Goal: Task Accomplishment & Management: Manage account settings

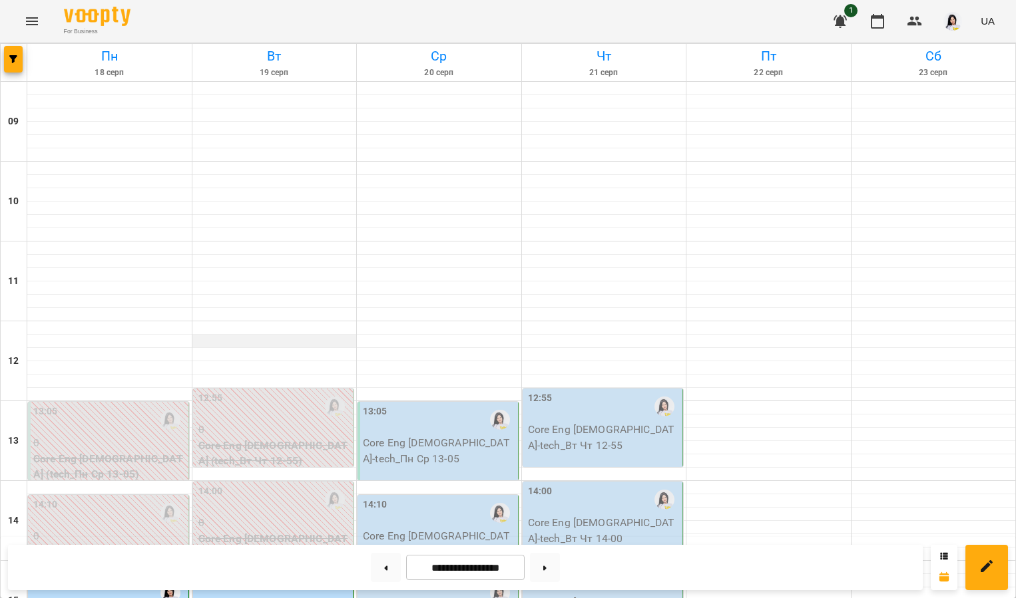
scroll to position [209, 0]
click at [418, 405] on div "13:05" at bounding box center [439, 420] width 152 height 31
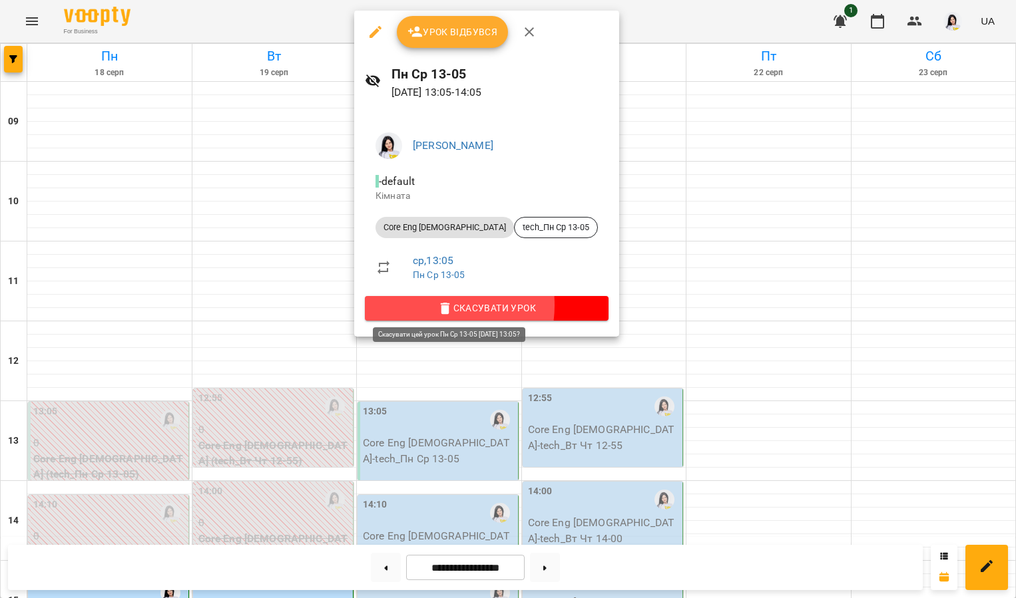
click at [425, 303] on span "Скасувати Урок" at bounding box center [486, 308] width 222 height 16
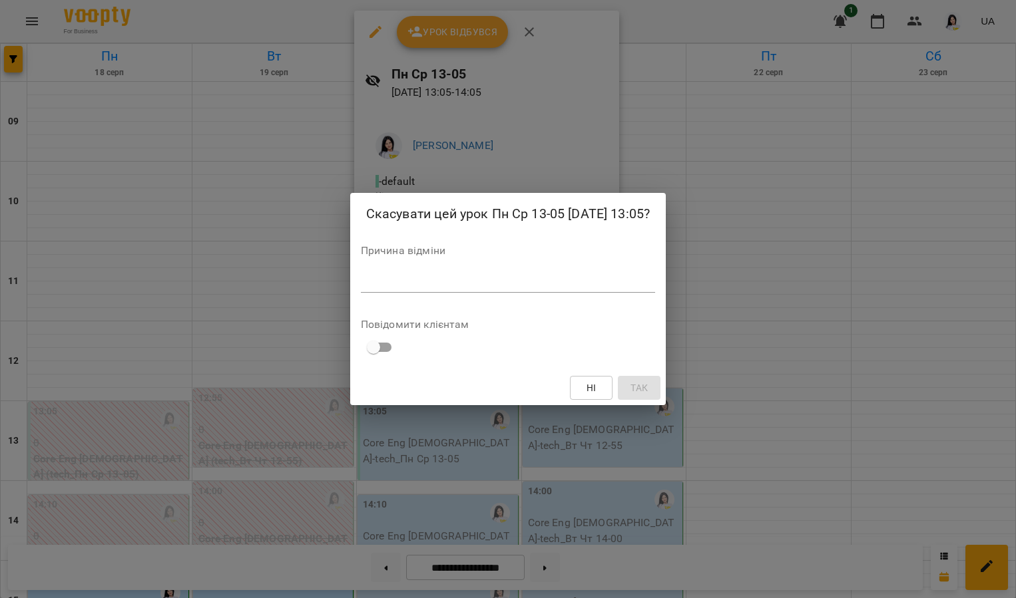
click at [401, 278] on textarea at bounding box center [508, 282] width 294 height 12
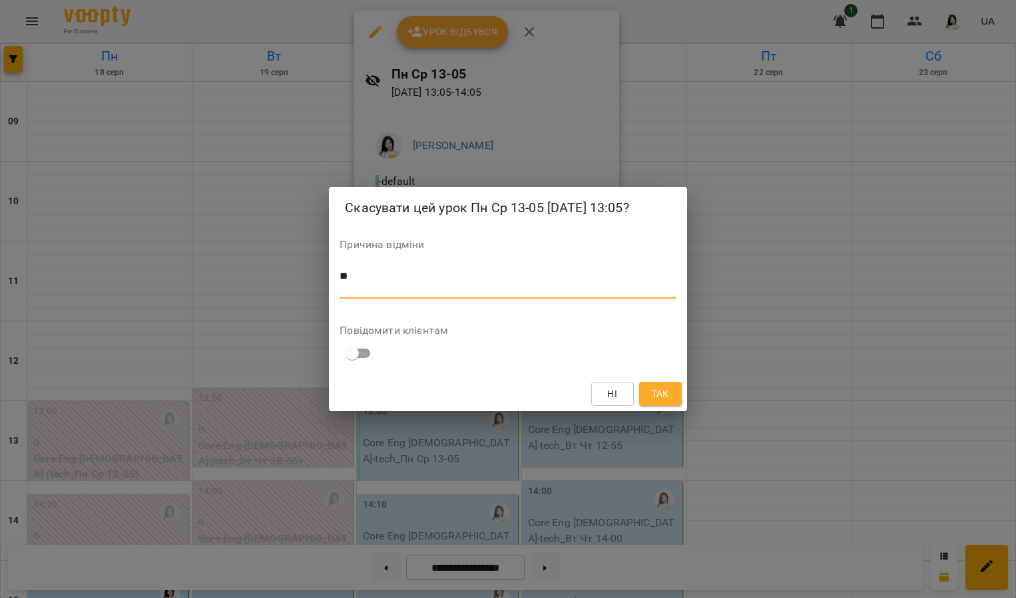
type textarea "*"
click at [650, 391] on span "Так" at bounding box center [660, 394] width 21 height 16
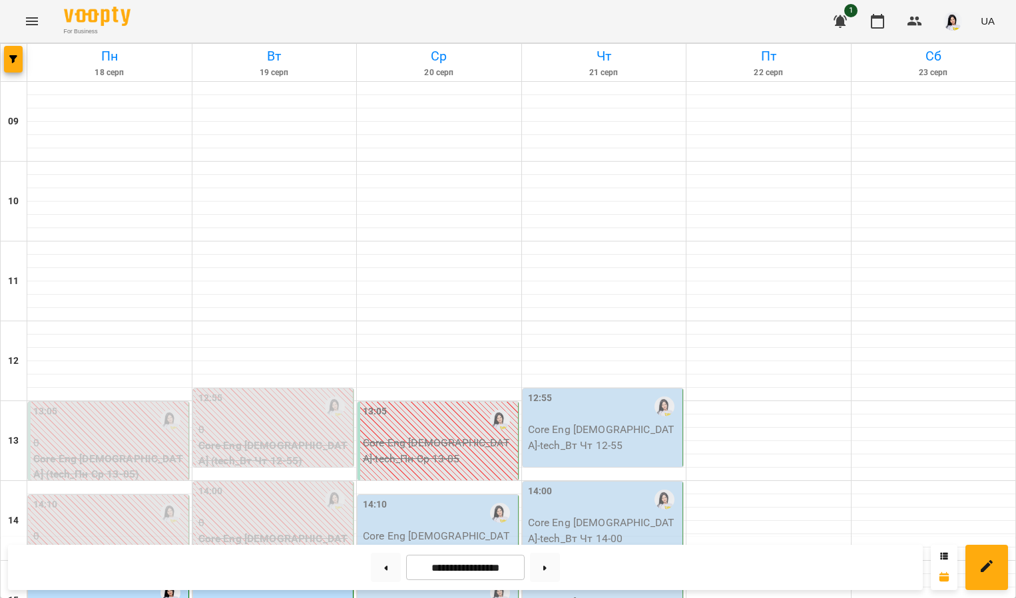
click at [451, 529] on p "Core Eng [DEMOGRAPHIC_DATA] - tech_Пн Ср 14-10" at bounding box center [439, 544] width 152 height 31
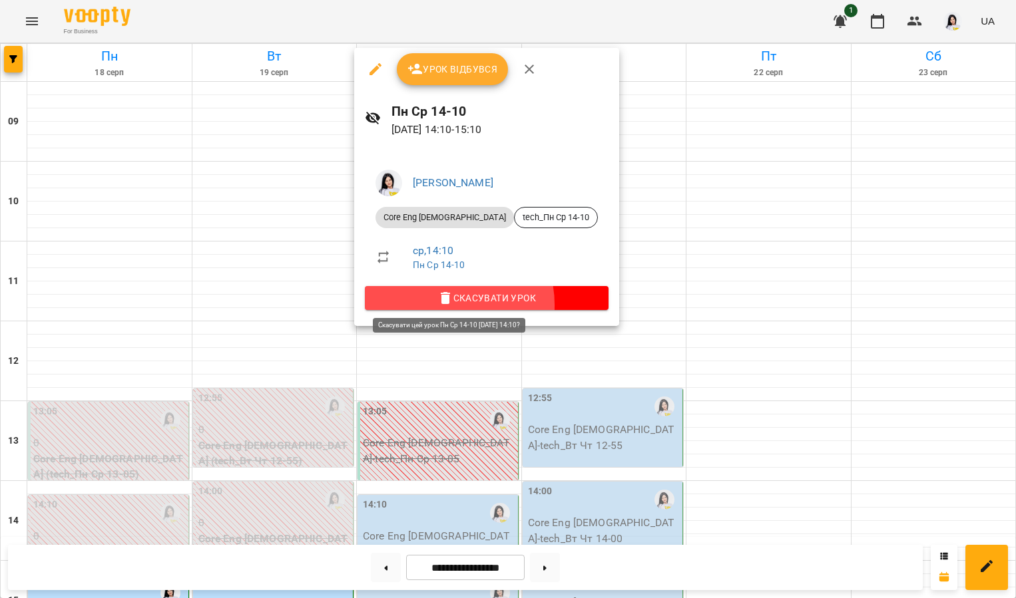
click at [439, 304] on span "Скасувати Урок" at bounding box center [486, 298] width 222 height 16
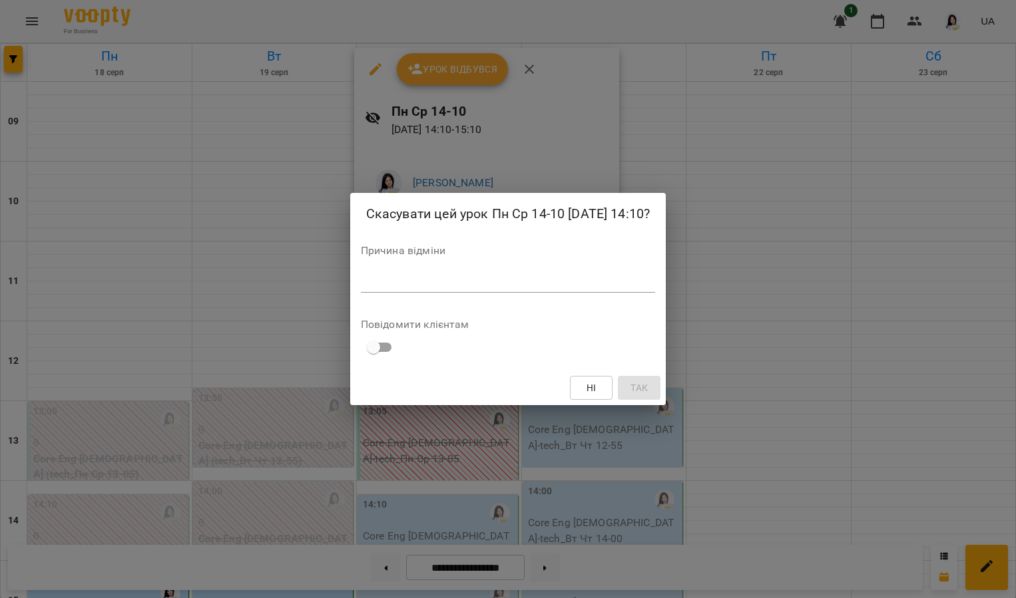
click at [367, 284] on textarea at bounding box center [508, 282] width 294 height 12
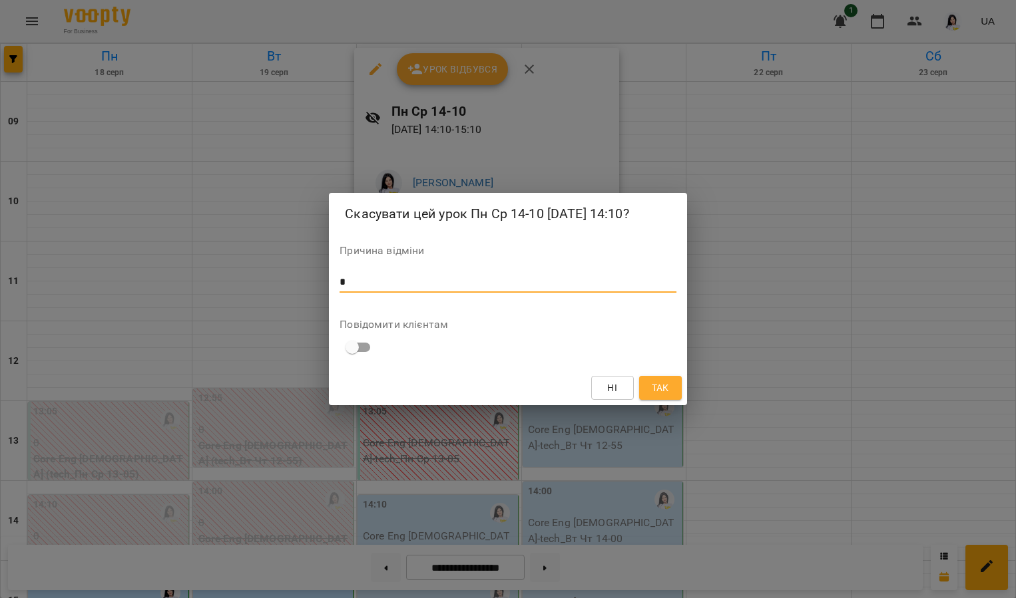
type textarea "*"
click at [660, 384] on span "Так" at bounding box center [660, 388] width 17 height 16
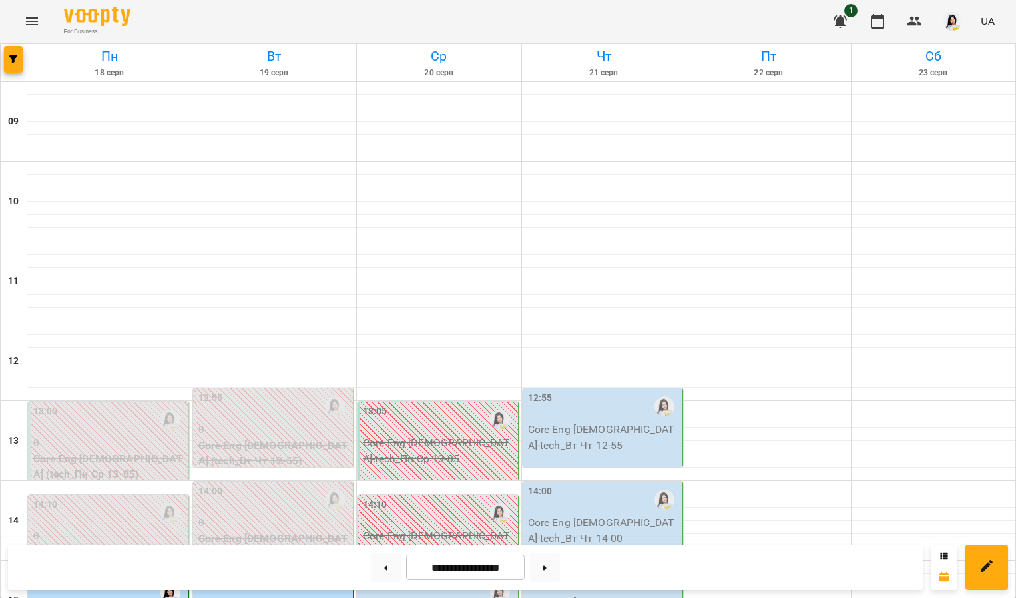
scroll to position [334, 0]
click at [430, 578] on div "15:15" at bounding box center [439, 593] width 152 height 31
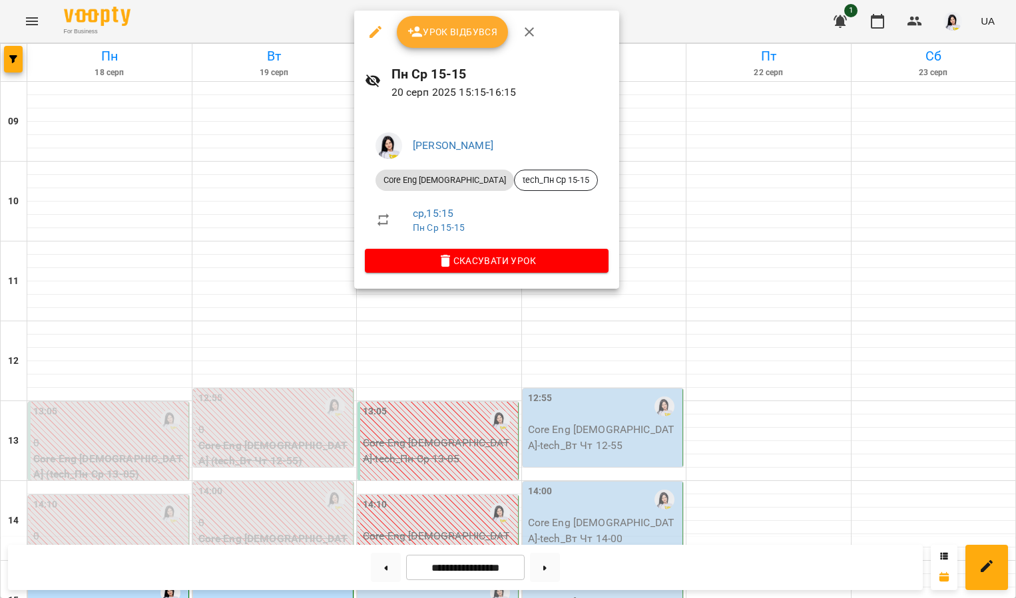
click at [463, 33] on span "Урок відбувся" at bounding box center [452, 32] width 91 height 16
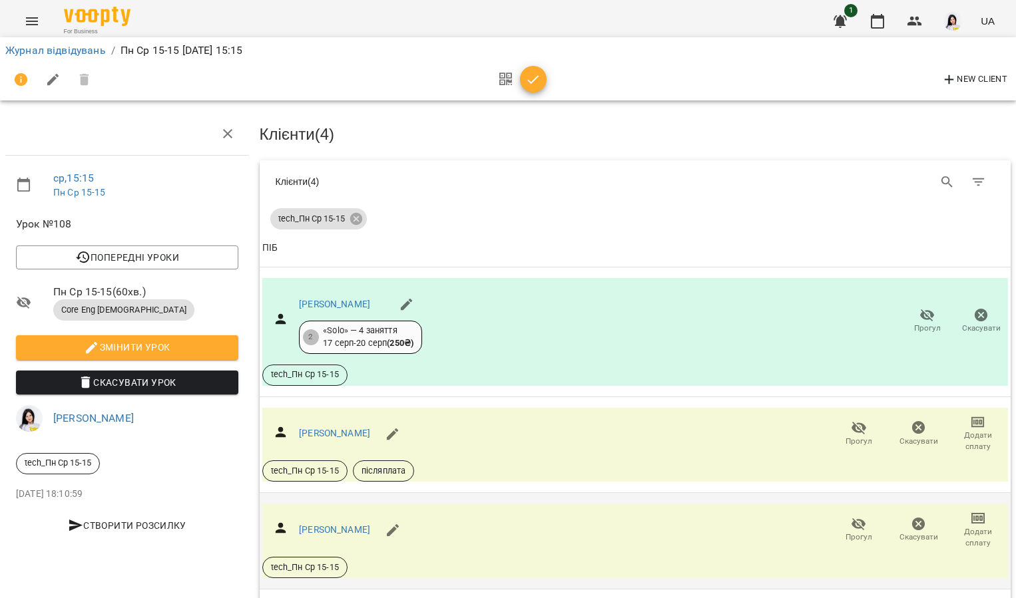
scroll to position [147, 0]
click at [851, 517] on icon "button" at bounding box center [859, 525] width 16 height 16
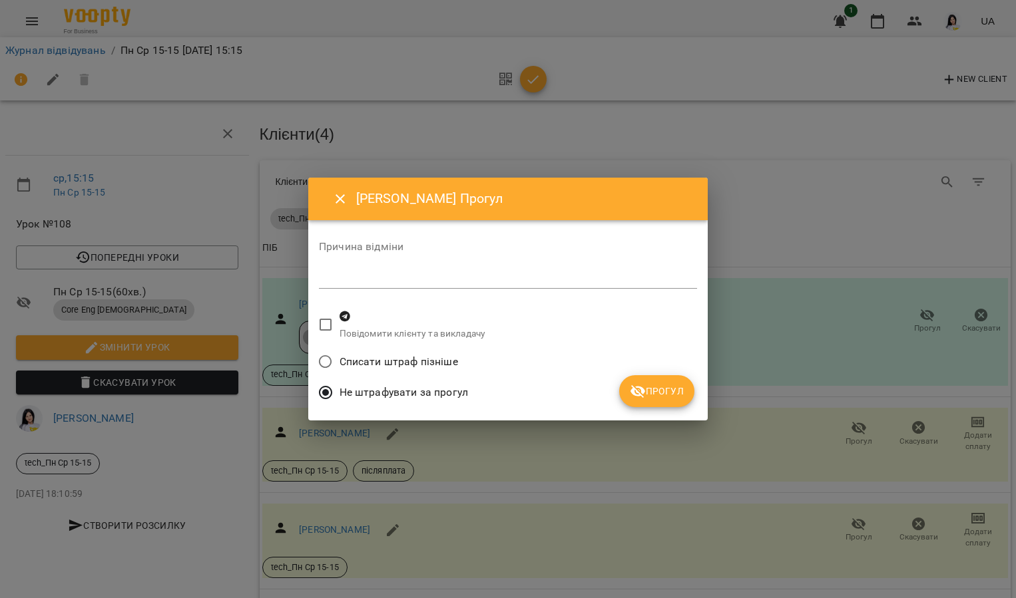
click at [630, 385] on button "Прогул" at bounding box center [656, 391] width 75 height 32
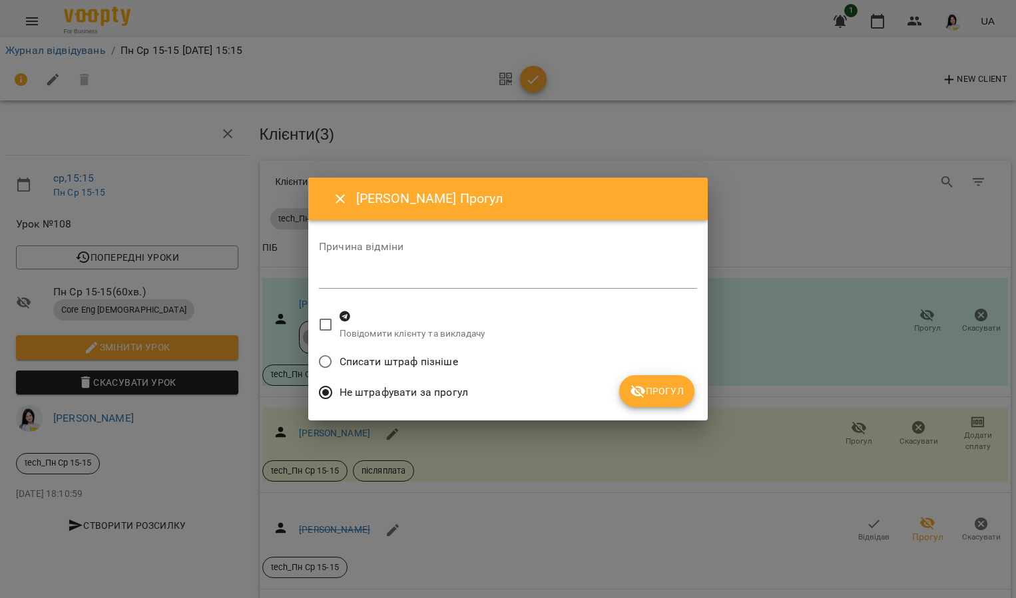
click at [630, 392] on icon "submit" at bounding box center [638, 391] width 16 height 16
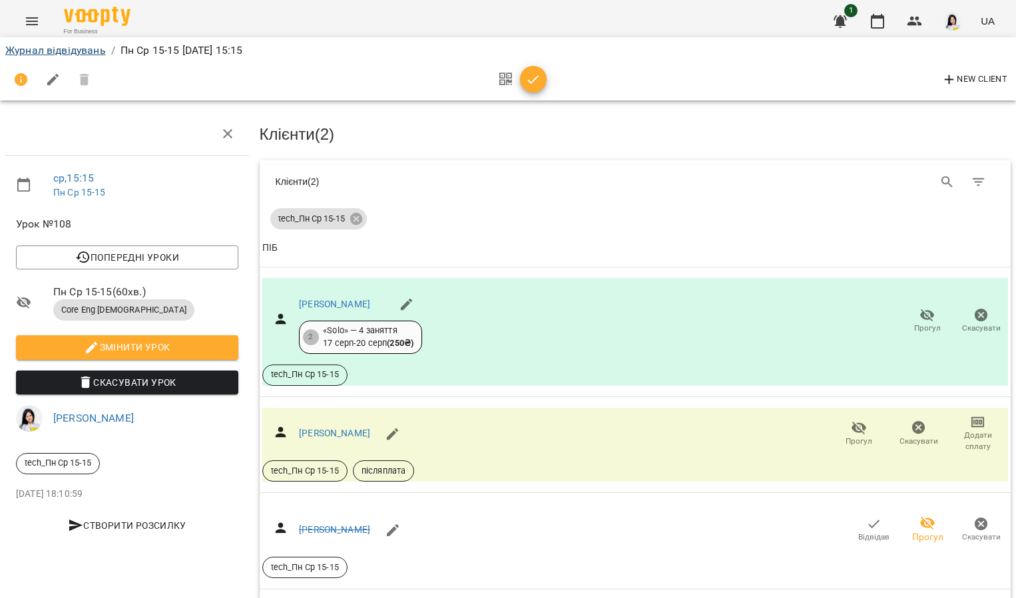
click at [33, 52] on link "Журнал відвідувань" at bounding box center [55, 50] width 101 height 13
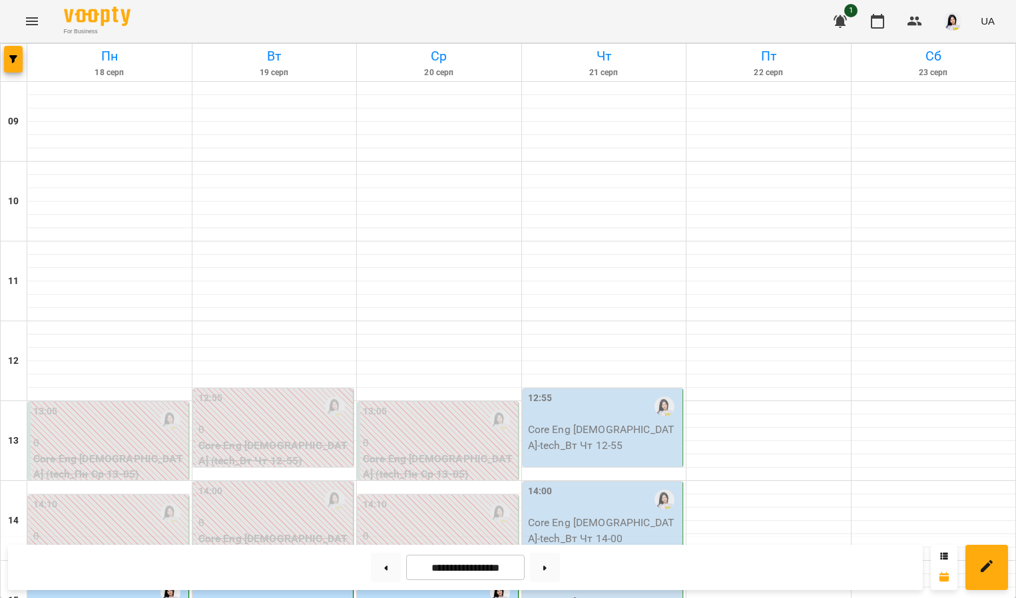
scroll to position [501, 0]
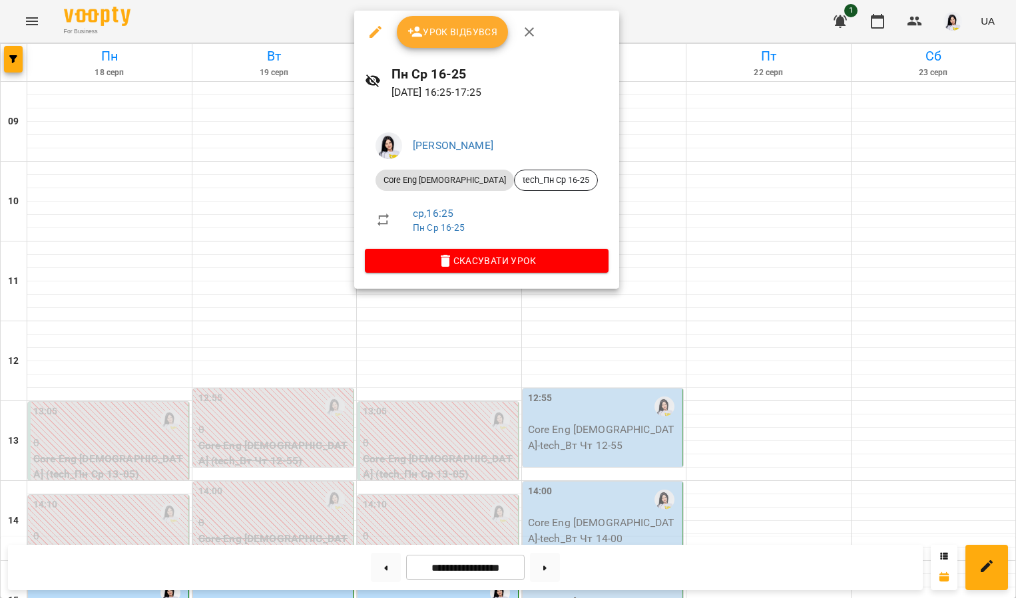
click at [439, 32] on span "Урок відбувся" at bounding box center [452, 32] width 91 height 16
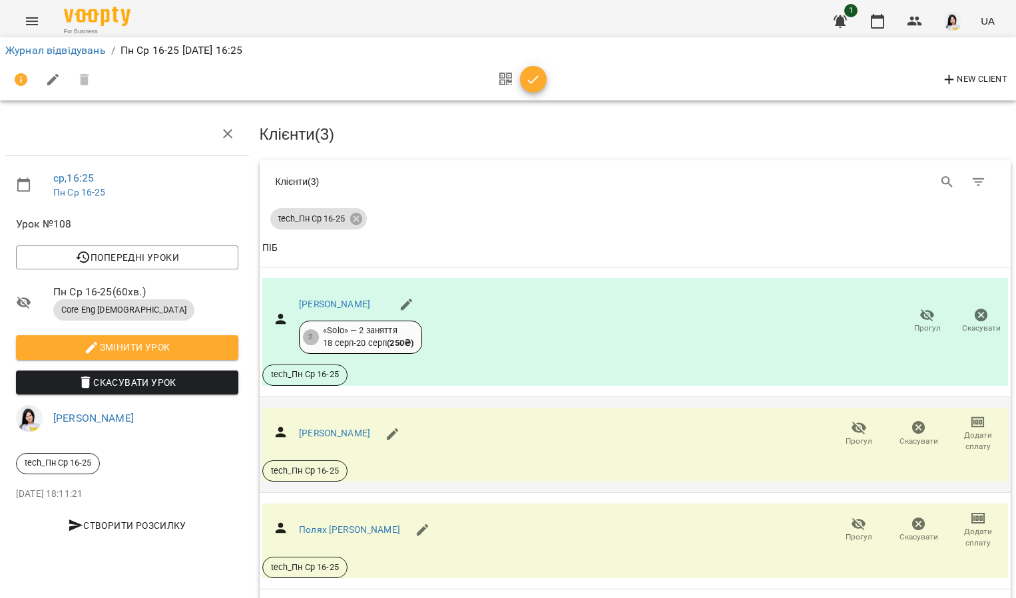
scroll to position [51, 0]
click at [851, 420] on icon "button" at bounding box center [859, 428] width 16 height 16
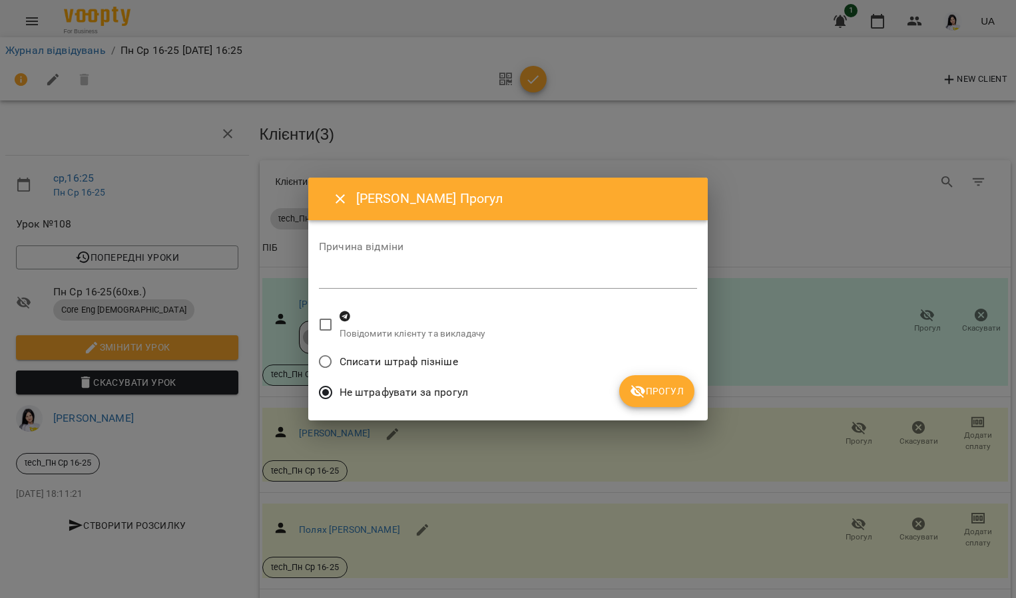
click at [647, 387] on span "Прогул" at bounding box center [657, 391] width 54 height 16
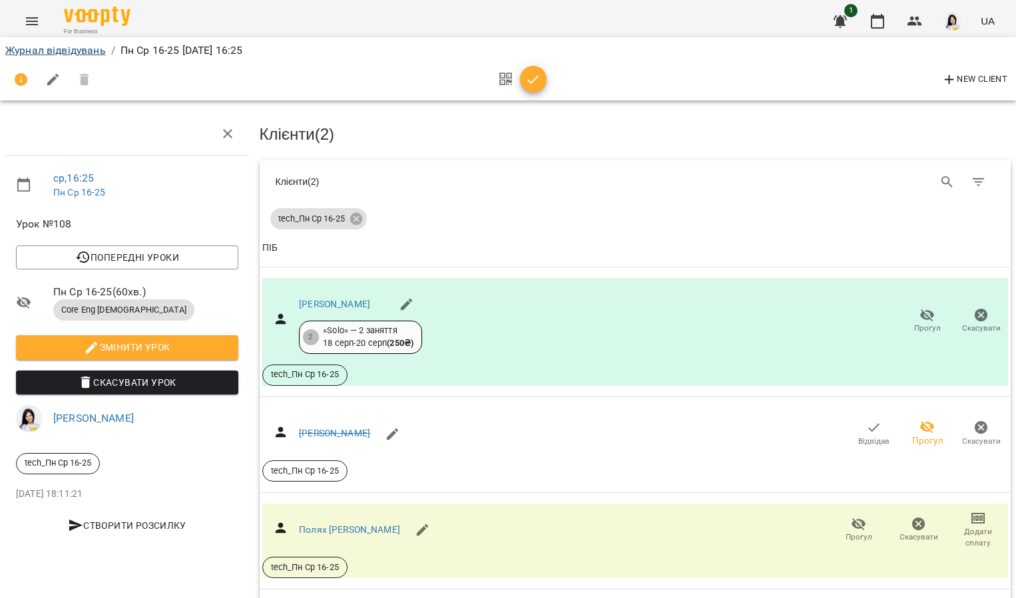
click at [81, 55] on link "Журнал відвідувань" at bounding box center [55, 50] width 101 height 13
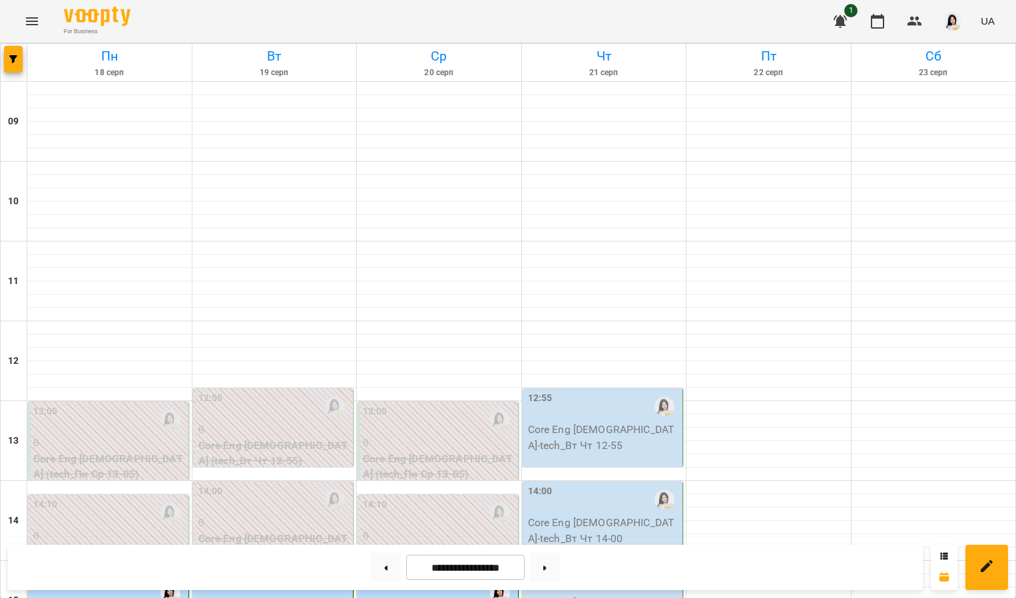
scroll to position [478, 0]
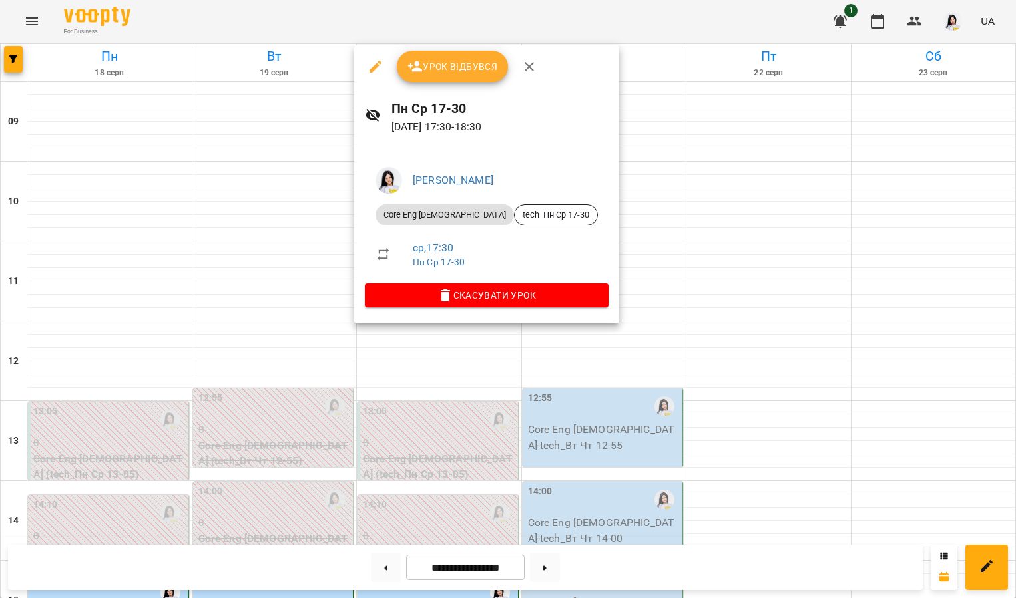
click at [440, 73] on span "Урок відбувся" at bounding box center [452, 67] width 91 height 16
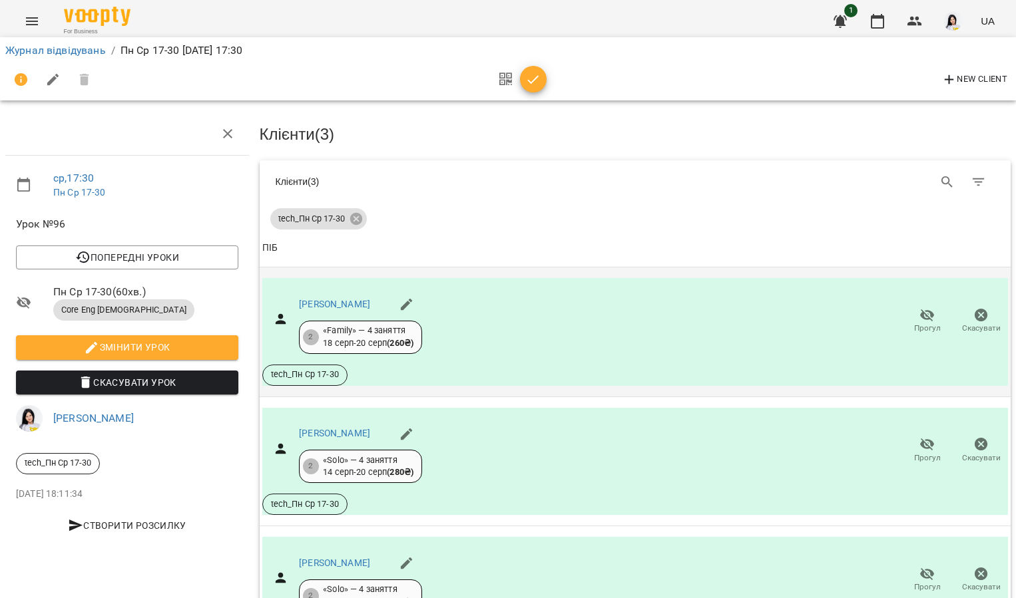
scroll to position [113, 0]
click at [923, 453] on span "Прогул" at bounding box center [927, 458] width 27 height 11
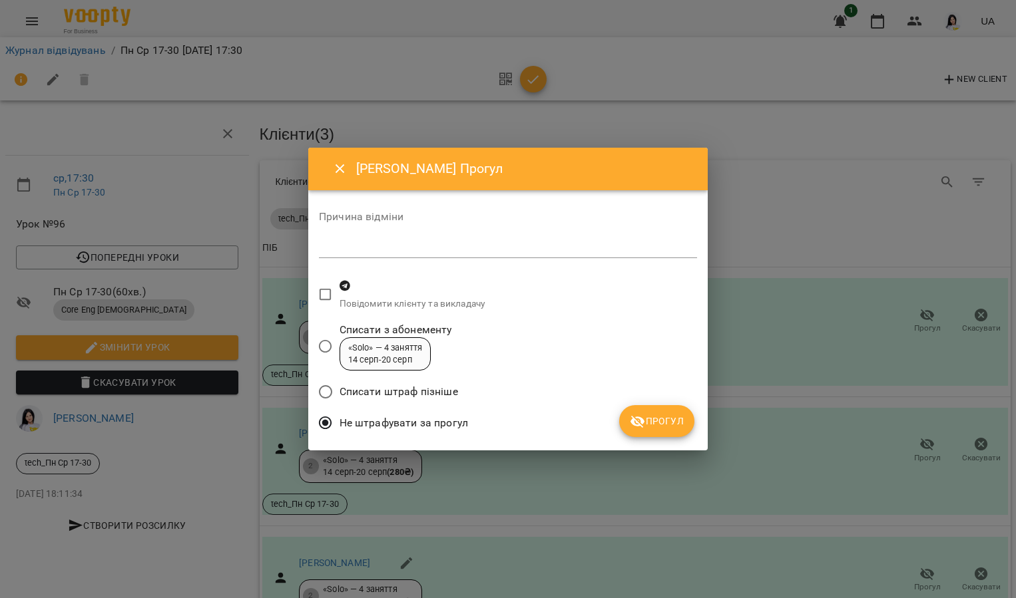
click at [672, 415] on span "Прогул" at bounding box center [657, 421] width 54 height 16
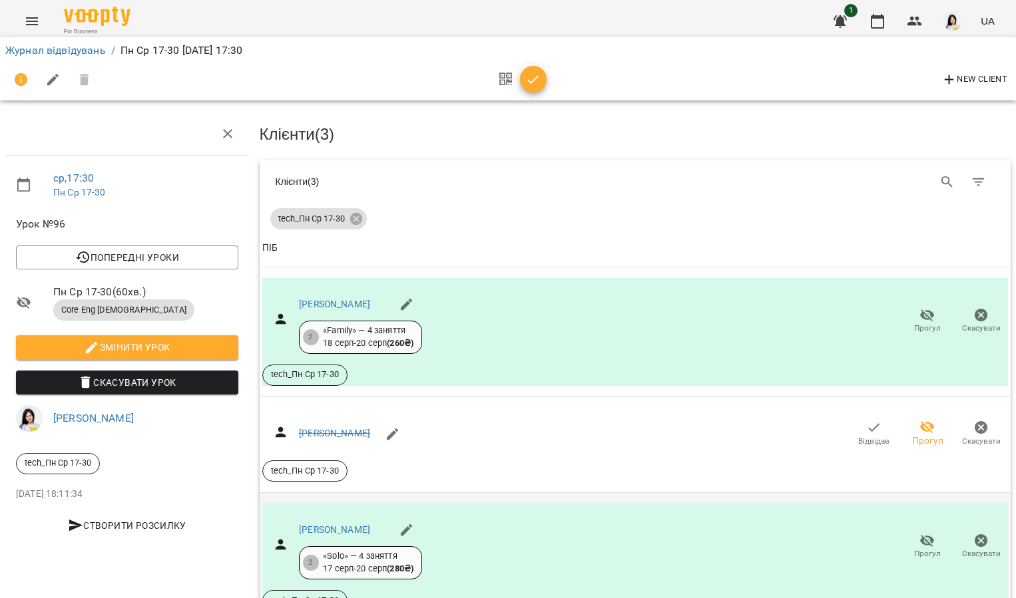
scroll to position [84, 0]
click at [81, 50] on link "Журнал відвідувань" at bounding box center [55, 50] width 101 height 13
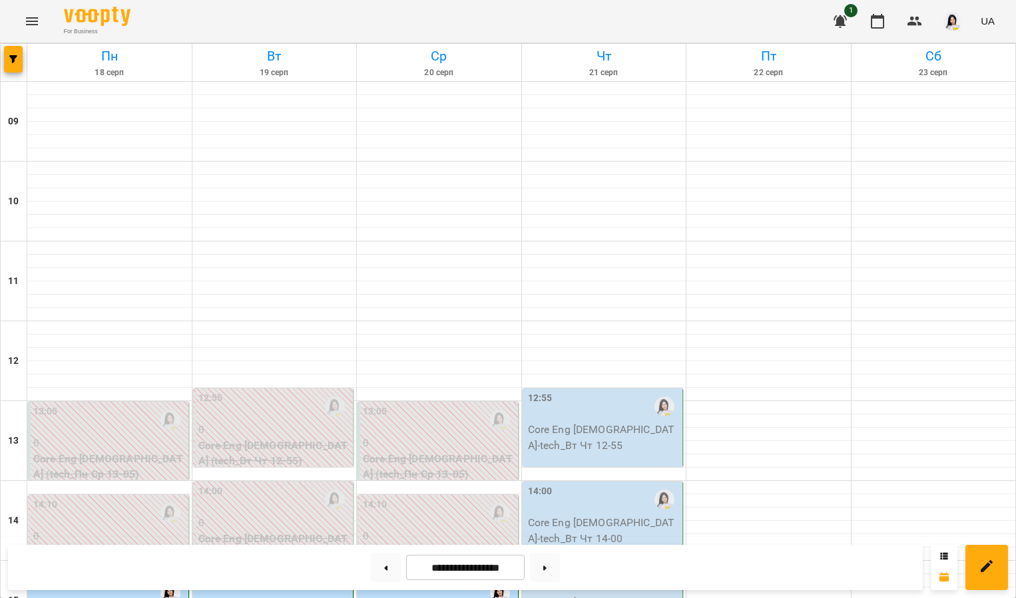
scroll to position [501, 0]
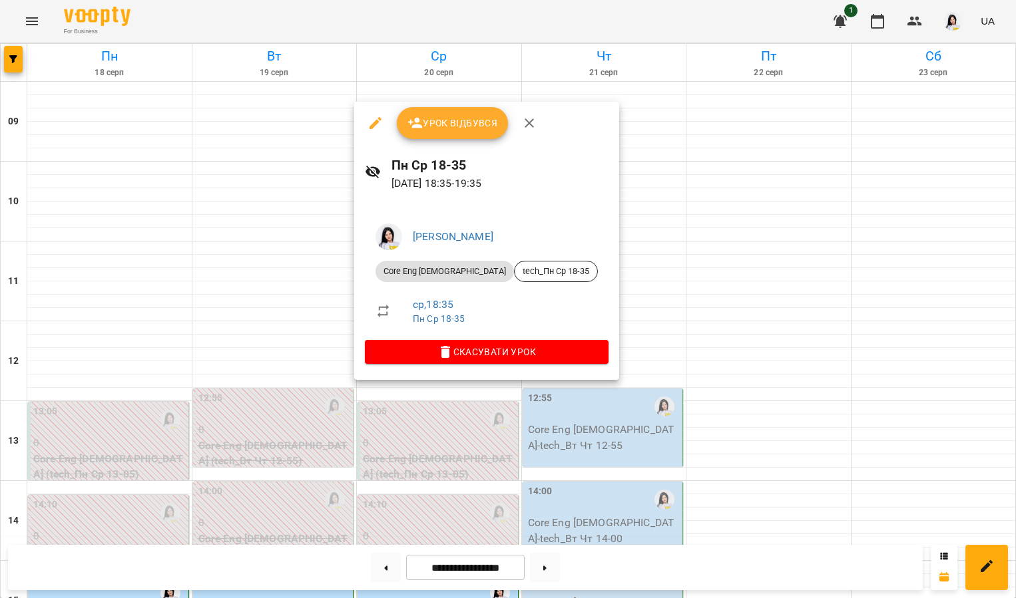
click at [443, 358] on span "Скасувати Урок" at bounding box center [486, 352] width 222 height 16
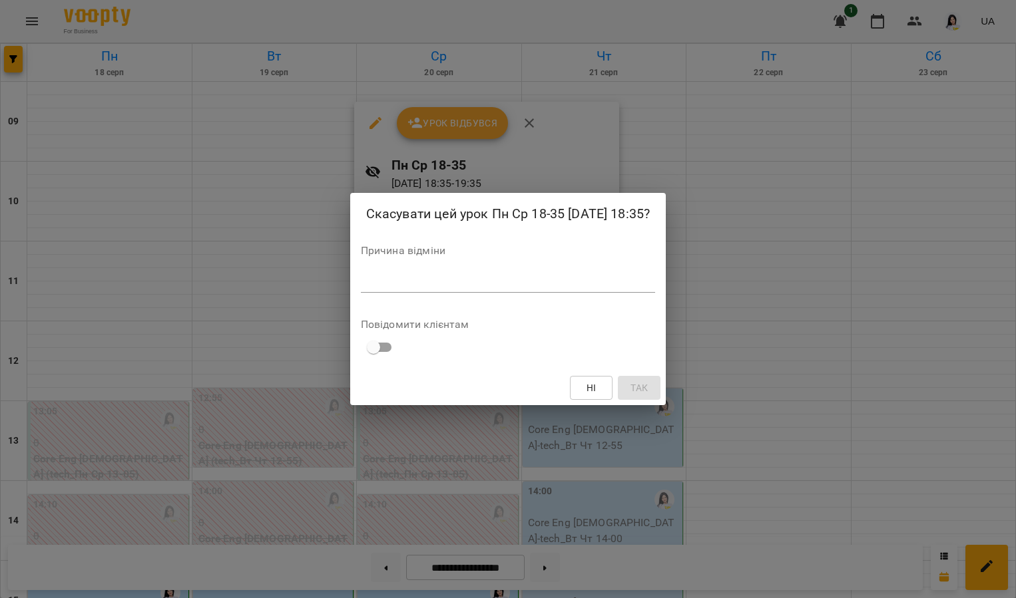
click at [393, 280] on textarea at bounding box center [508, 282] width 294 height 12
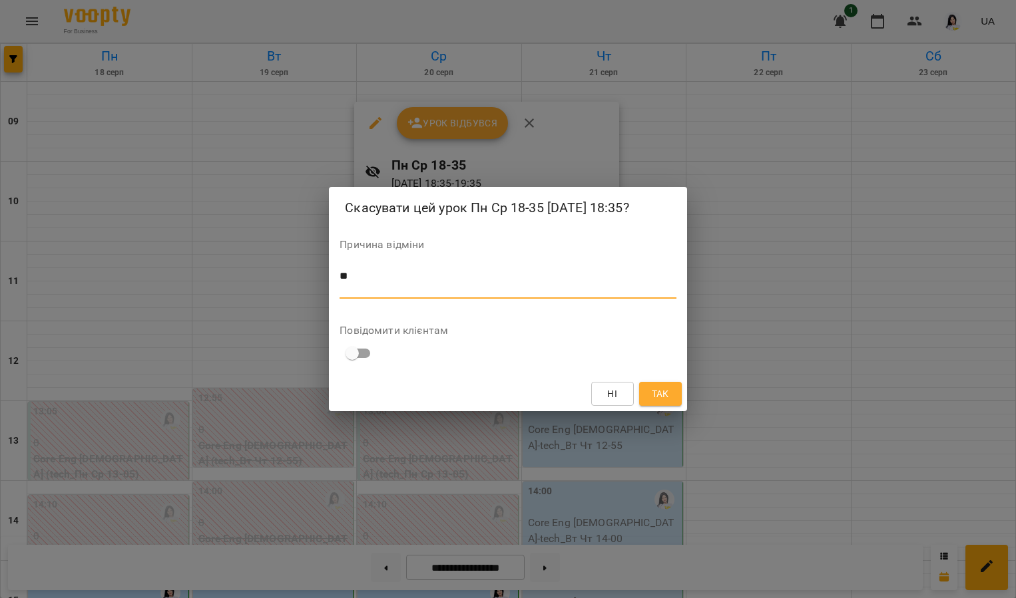
type textarea "*"
click at [650, 392] on span "Так" at bounding box center [660, 394] width 21 height 16
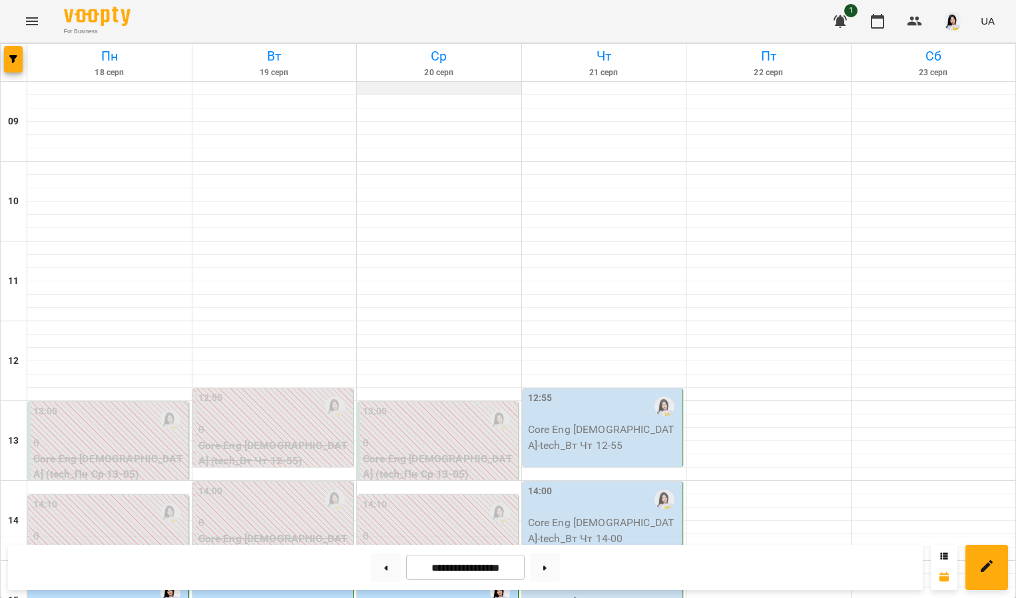
scroll to position [0, 0]
